Goal: Information Seeking & Learning: Learn about a topic

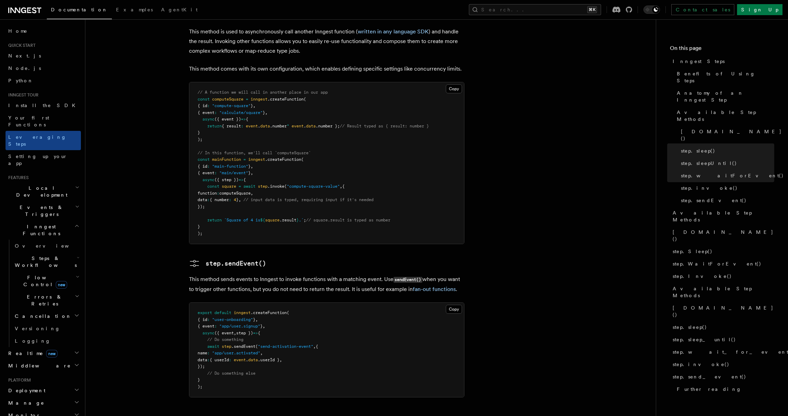
scroll to position [1291, 0]
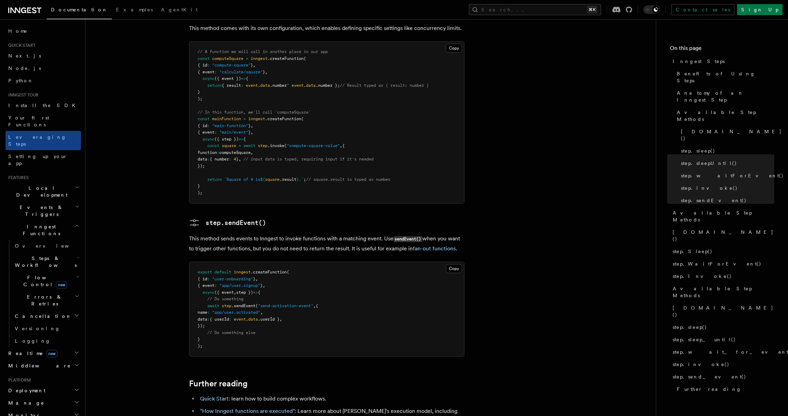
click at [26, 252] on h2 "Steps & Workflows" at bounding box center [46, 261] width 69 height 19
click at [27, 255] on span "Steps & Workflows" at bounding box center [44, 262] width 65 height 14
click at [35, 275] on span "Overview" at bounding box center [56, 278] width 71 height 6
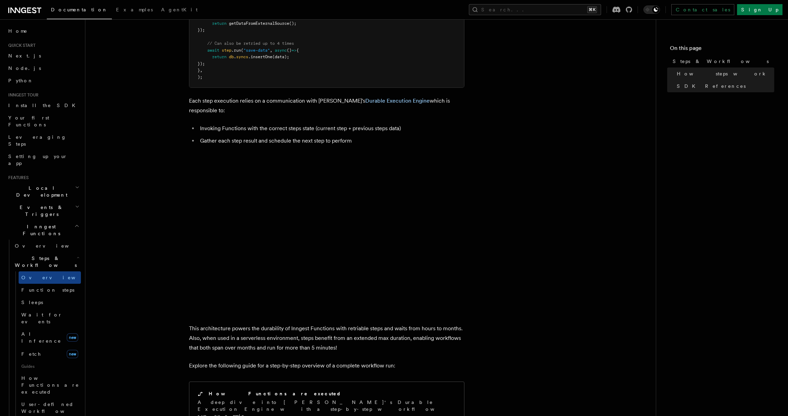
scroll to position [594, 0]
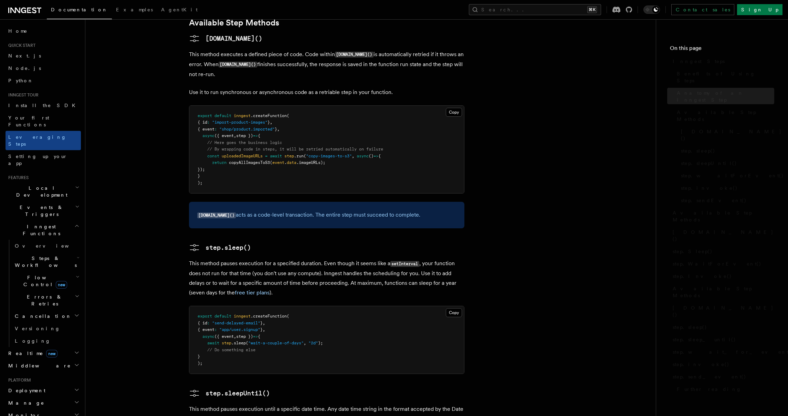
scroll to position [1291, 0]
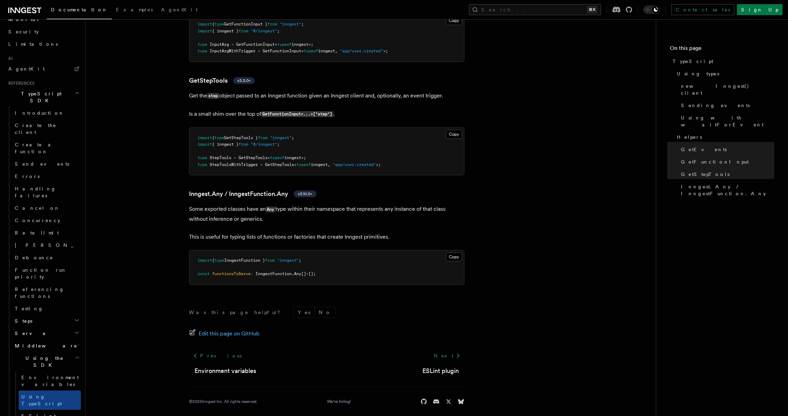
scroll to position [1552, 0]
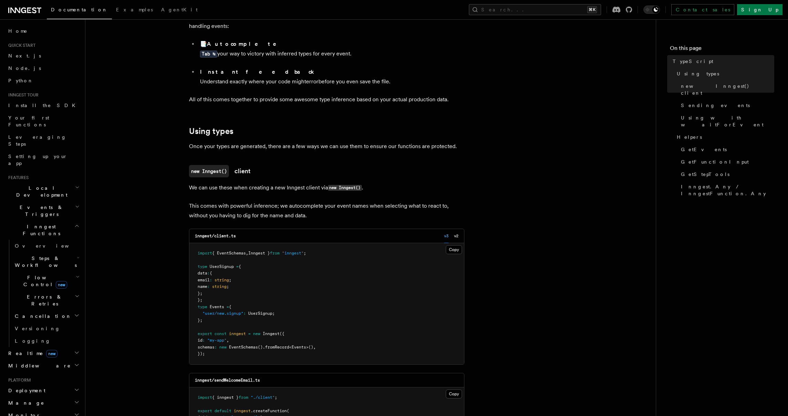
scroll to position [134, 0]
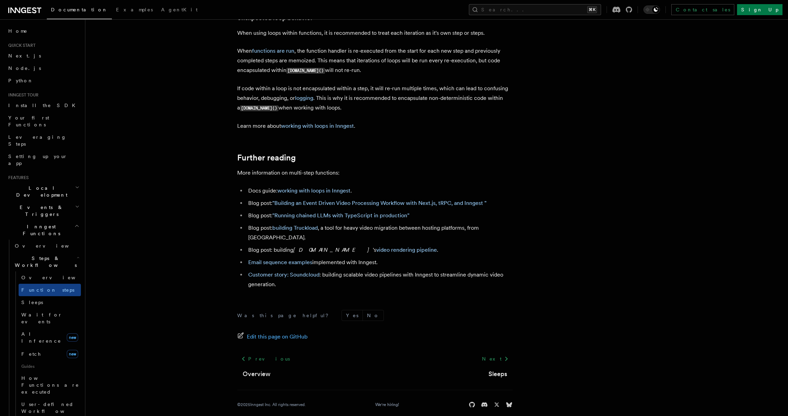
scroll to position [2219, 0]
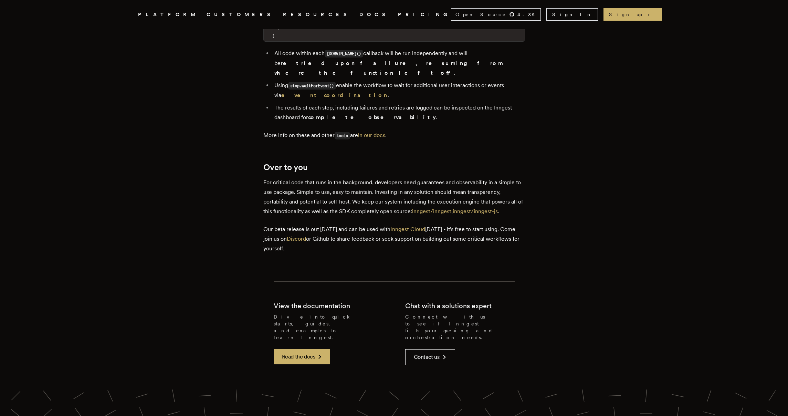
scroll to position [1326, 0]
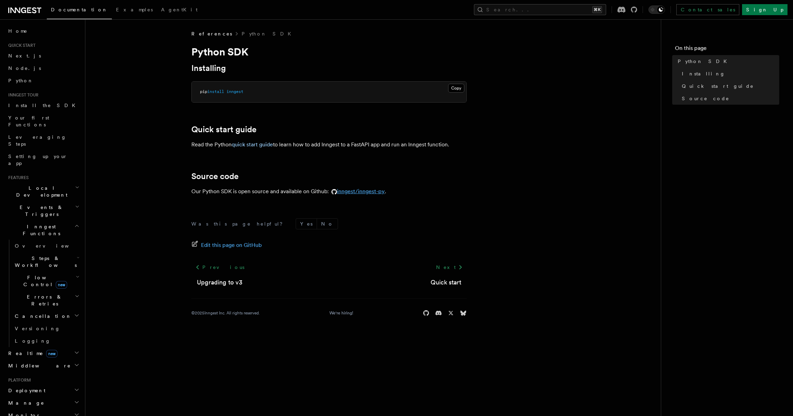
click at [381, 191] on link "inngest/inngest-py" at bounding box center [357, 191] width 56 height 7
